Goal: Find specific page/section: Find specific page/section

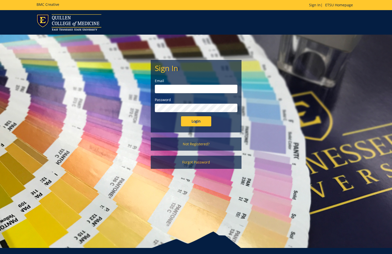
click at [184, 91] on input "email" at bounding box center [196, 89] width 83 height 9
type input "[EMAIL_ADDRESS][DOMAIN_NAME]"
click at [192, 120] on input "Login" at bounding box center [196, 121] width 30 height 10
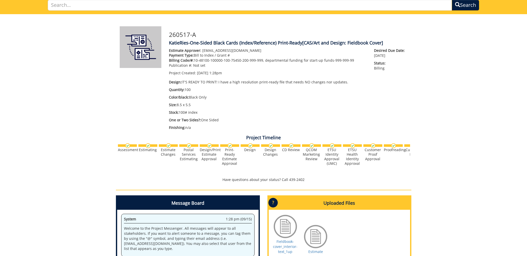
scroll to position [37, 0]
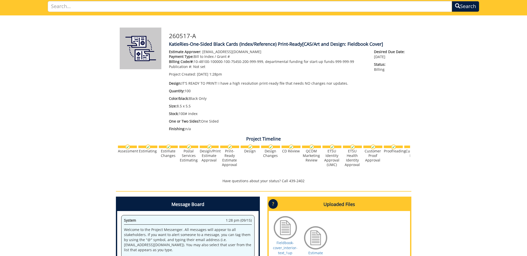
drag, startPoint x: 287, startPoint y: 150, endPoint x: 230, endPoint y: 146, distance: 57.7
click at [230, 146] on div "Assessment Estimating" at bounding box center [363, 156] width 493 height 22
drag, startPoint x: 247, startPoint y: 149, endPoint x: 262, endPoint y: 152, distance: 15.4
click at [248, 149] on div "Design" at bounding box center [250, 151] width 19 height 5
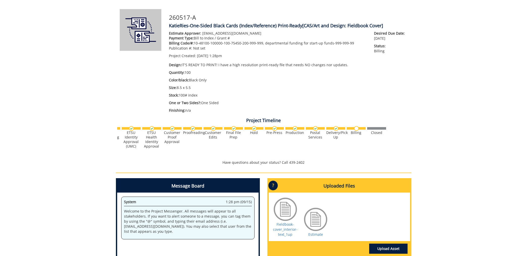
scroll to position [56, 0]
